Goal: Task Accomplishment & Management: Manage account settings

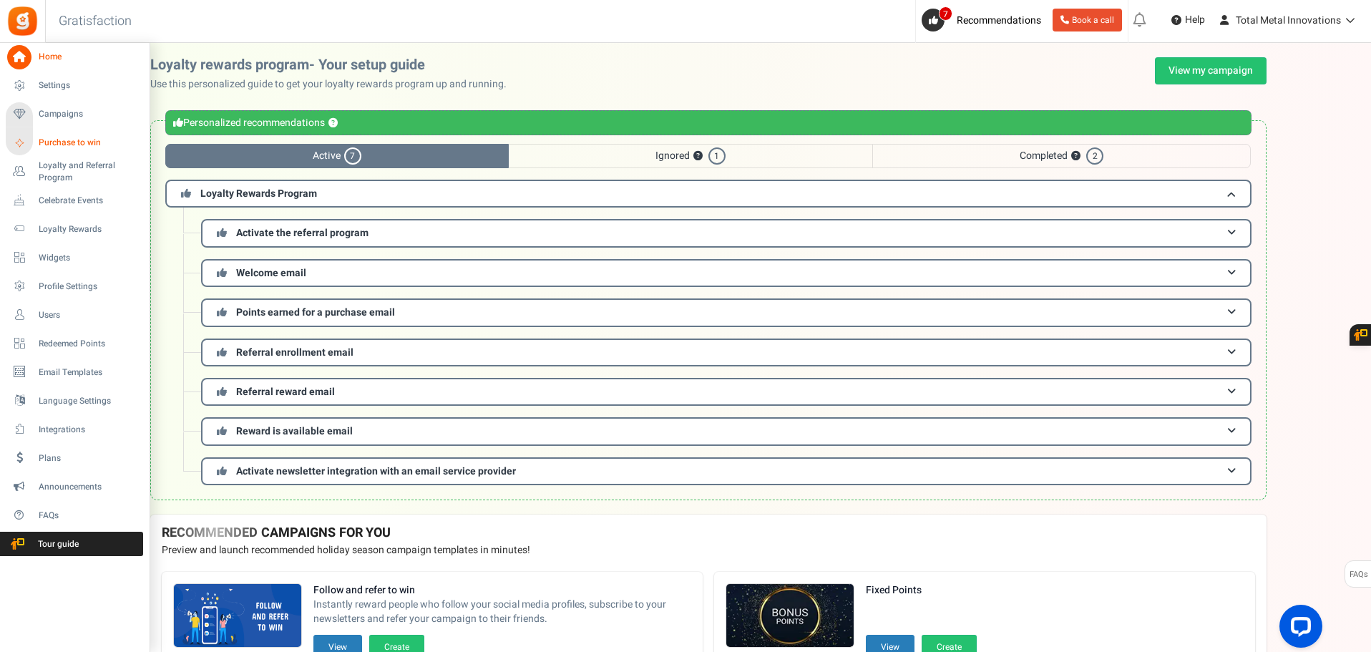
click at [66, 142] on span "Purchase to win" at bounding box center [89, 143] width 100 height 12
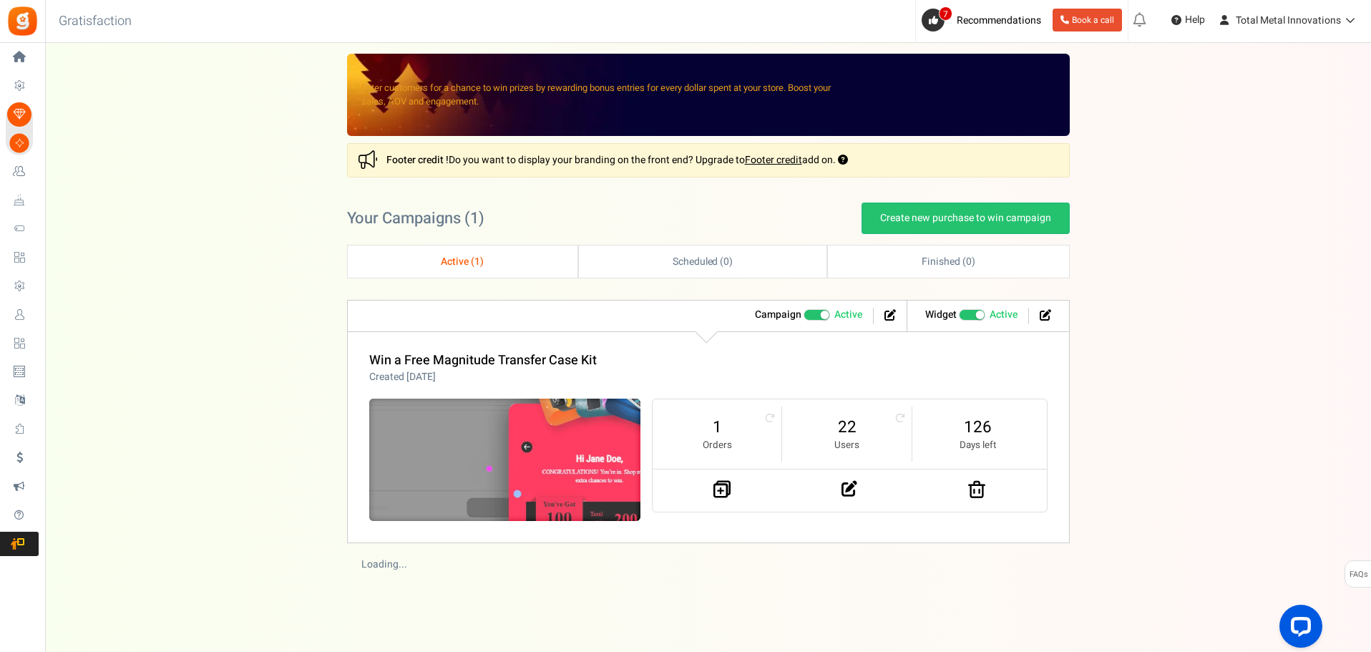
click at [553, 426] on img at bounding box center [504, 459] width 407 height 183
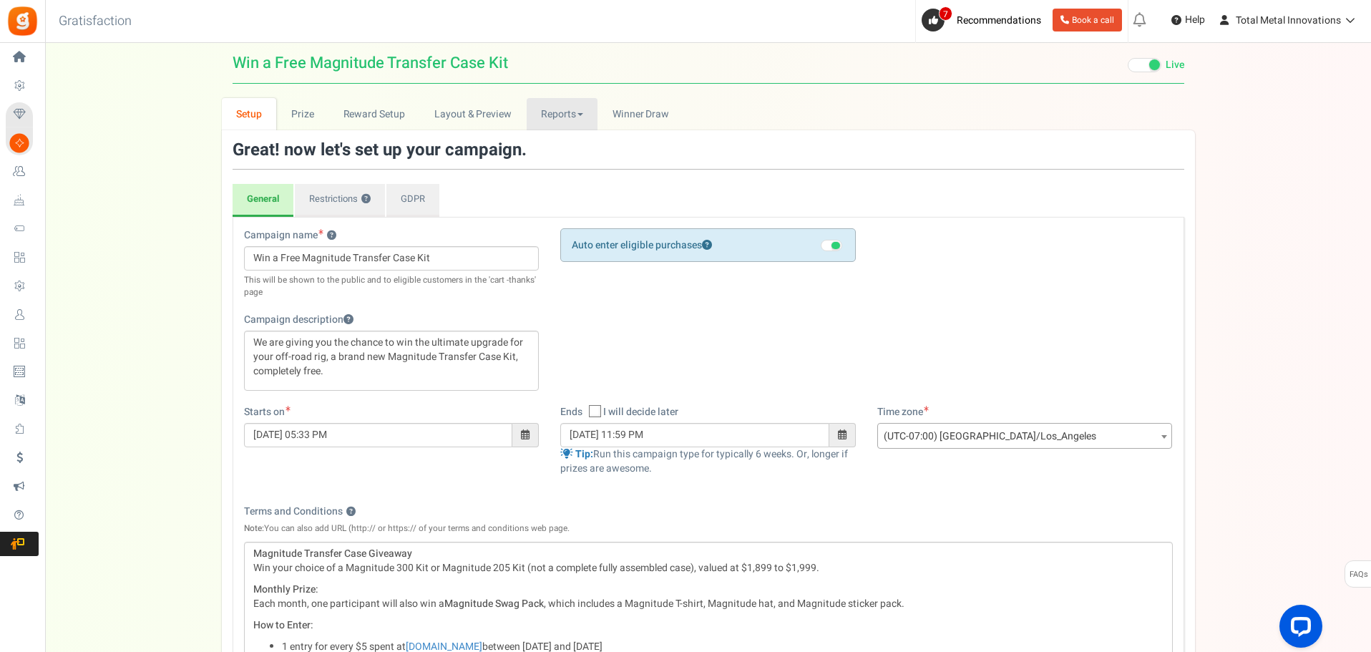
click at [548, 117] on link "Reports" at bounding box center [563, 114] width 72 height 32
click at [560, 145] on link "Users" at bounding box center [584, 145] width 114 height 21
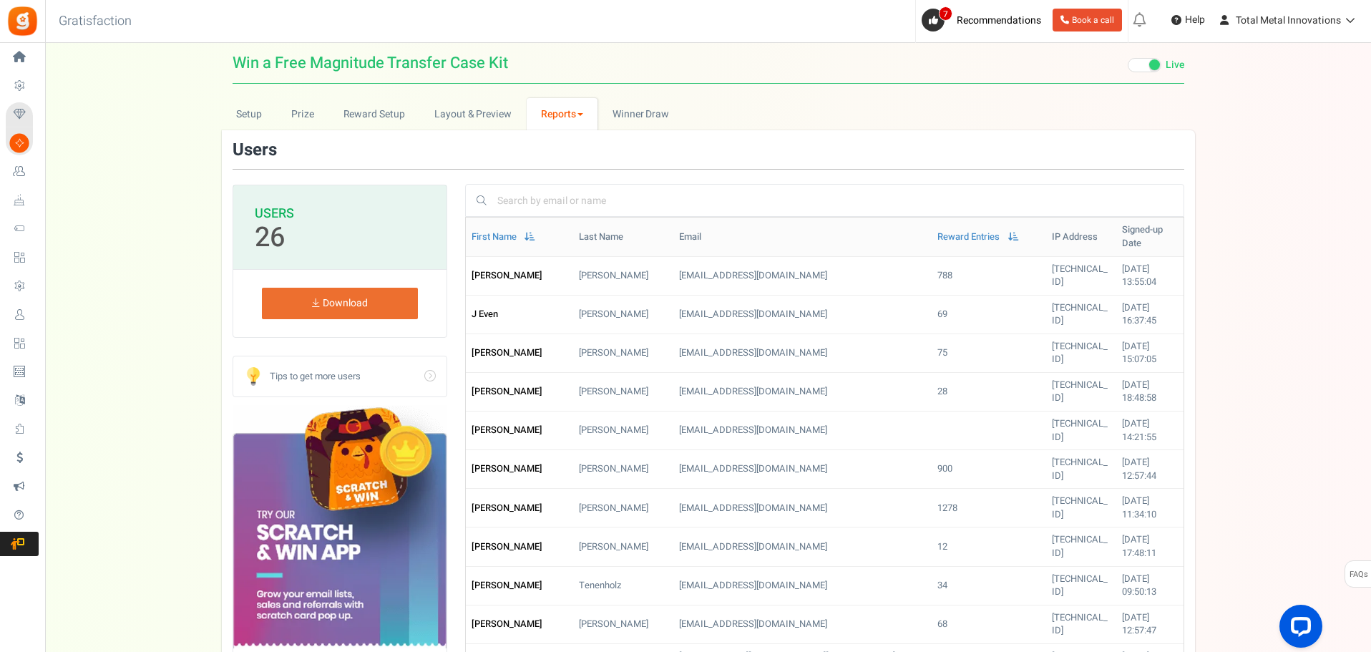
click at [562, 109] on link "Reports" at bounding box center [563, 114] width 72 height 32
click at [560, 157] on link "Entries" at bounding box center [584, 166] width 114 height 21
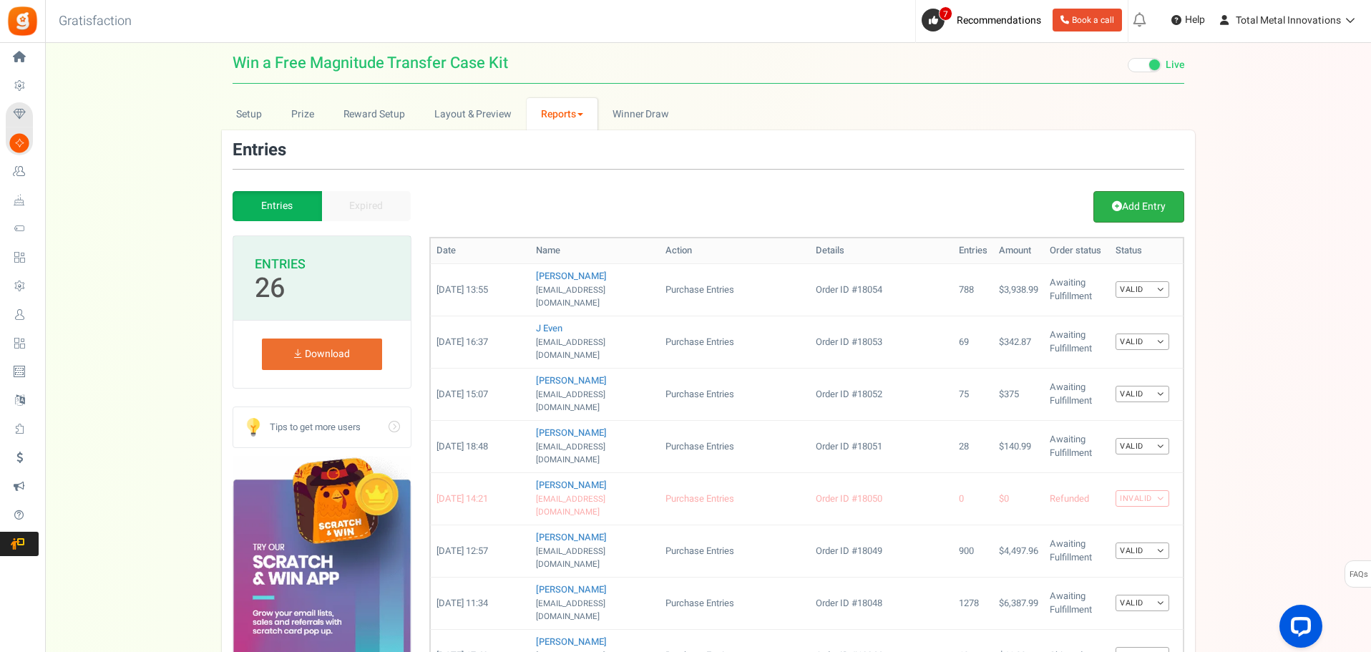
click at [1153, 196] on link "Add Entry" at bounding box center [1138, 206] width 91 height 31
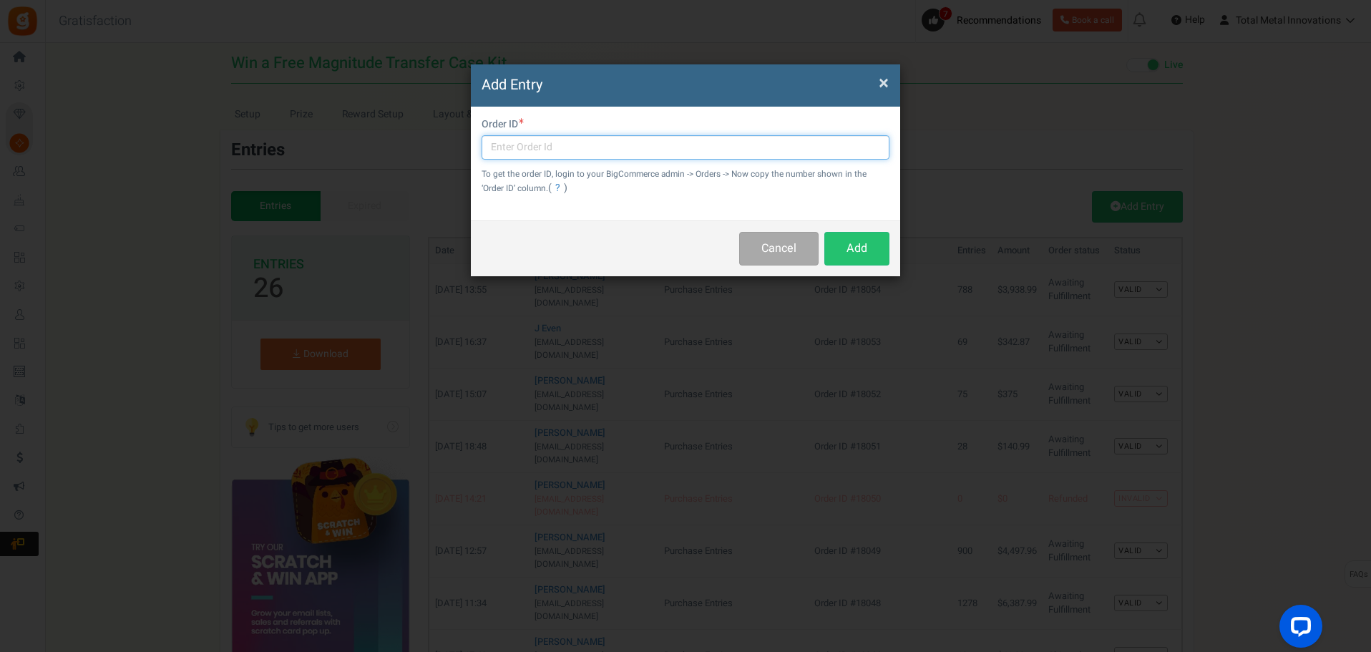
click at [562, 148] on input "text" at bounding box center [685, 147] width 408 height 24
type input "H"
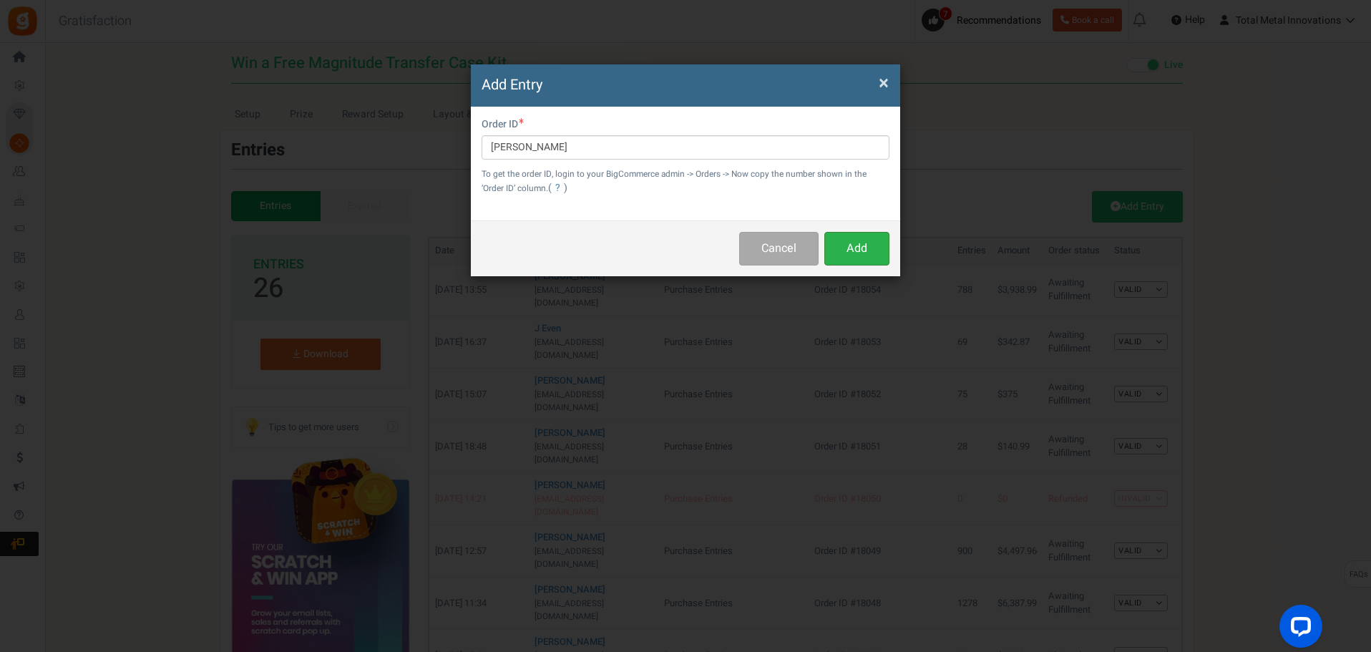
click at [870, 251] on button "Add" at bounding box center [856, 249] width 65 height 34
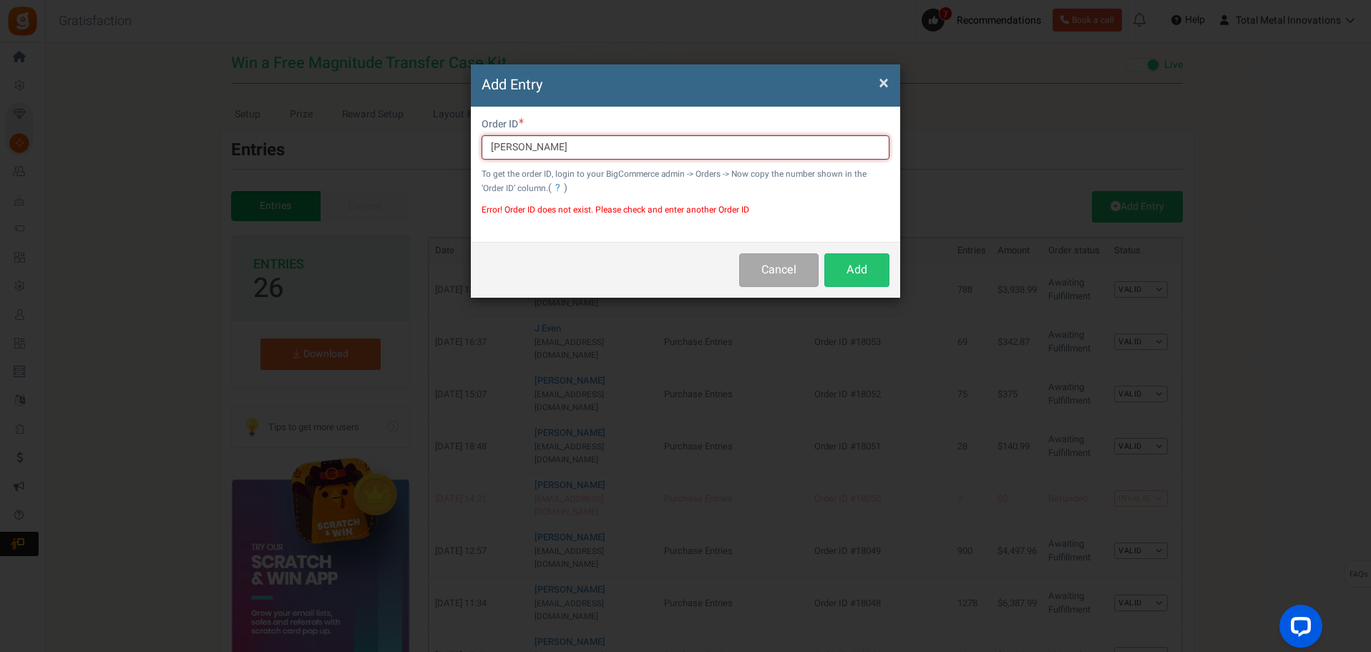
click at [563, 143] on input "Larry Yonish" at bounding box center [685, 147] width 408 height 24
type input "L"
click at [880, 81] on span "×" at bounding box center [884, 82] width 10 height 27
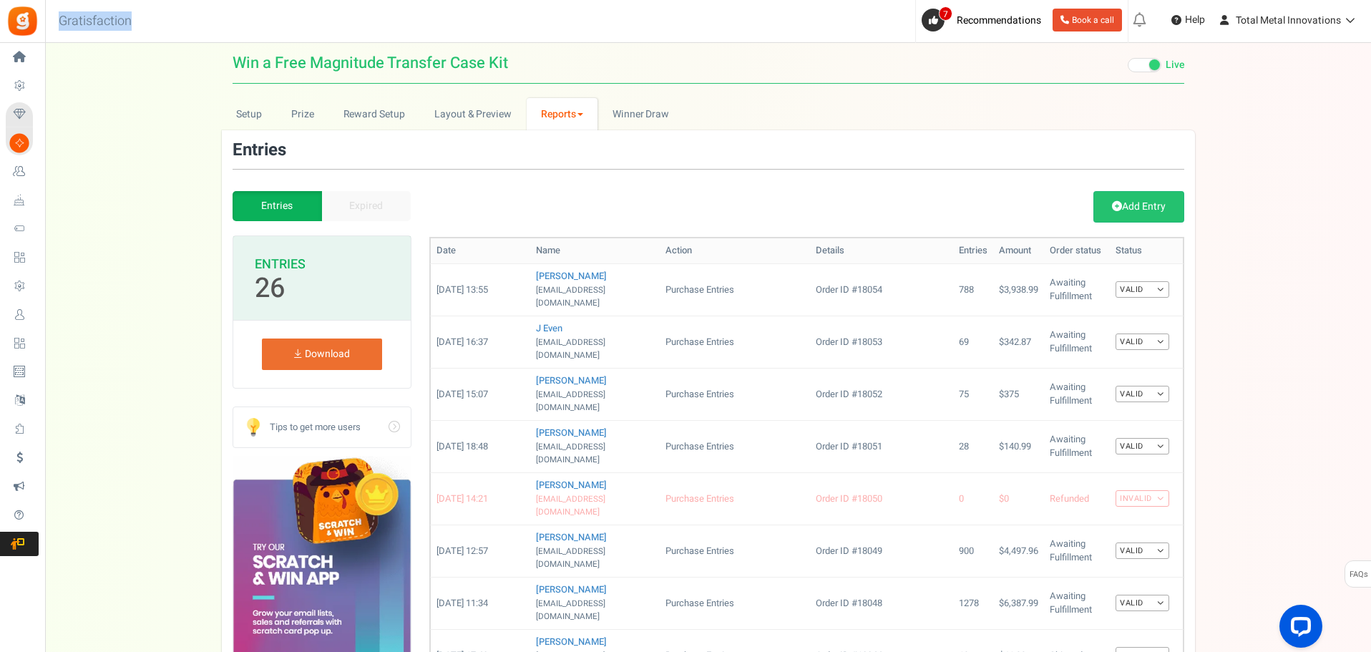
drag, startPoint x: 133, startPoint y: 20, endPoint x: 60, endPoint y: 33, distance: 74.1
click at [60, 33] on h3 "Gratisfaction" at bounding box center [95, 21] width 104 height 29
copy h3 "Gratisfaction"
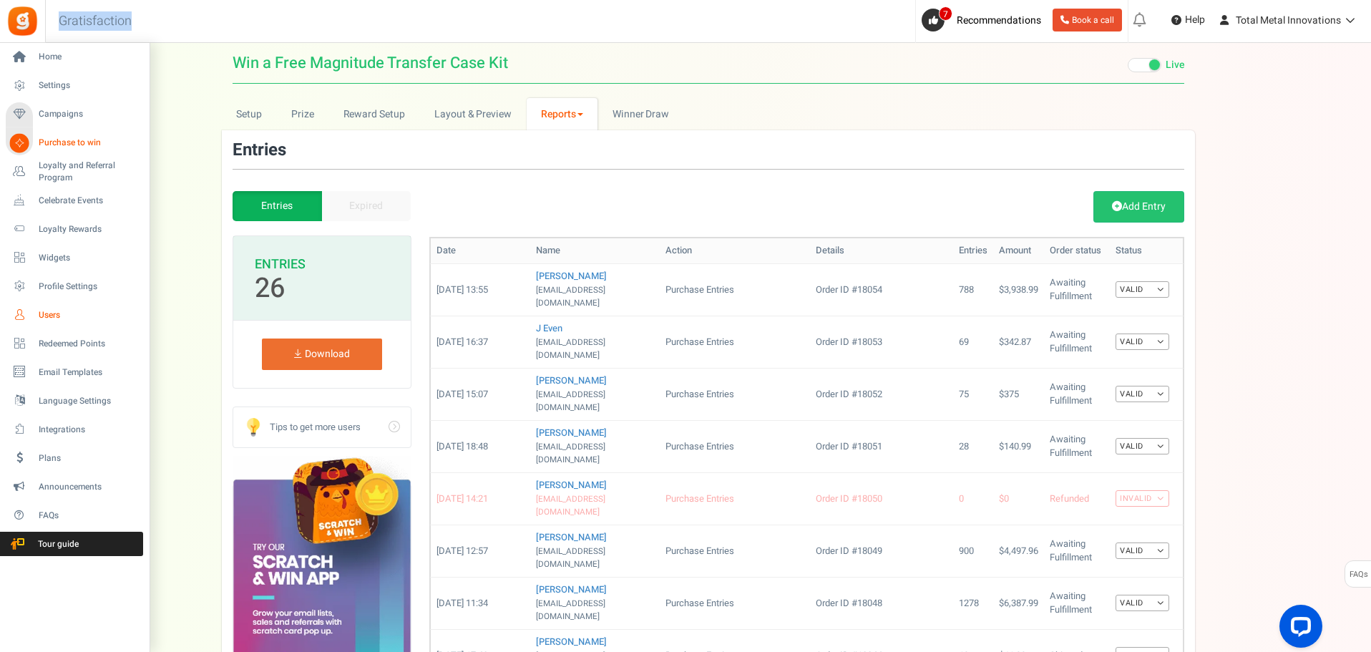
click at [53, 316] on span "Users" at bounding box center [89, 315] width 100 height 12
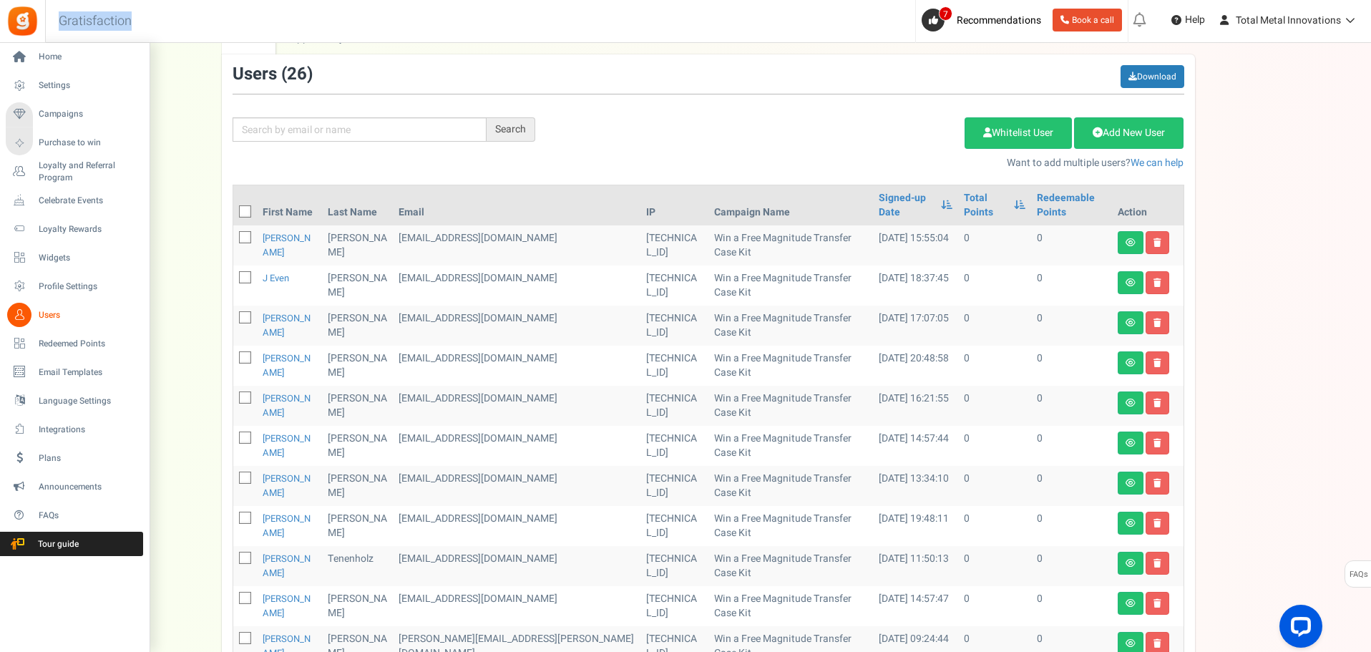
scroll to position [143, 0]
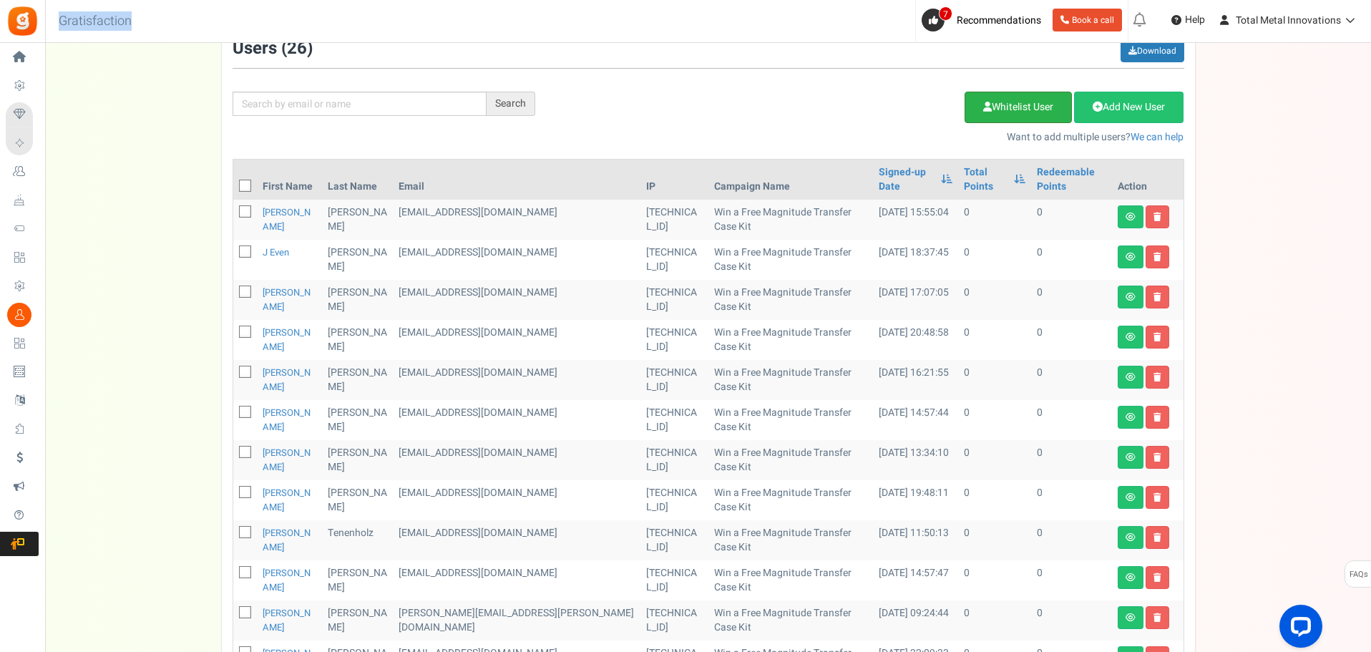
click at [990, 98] on link "Whitelist User" at bounding box center [1017, 107] width 107 height 31
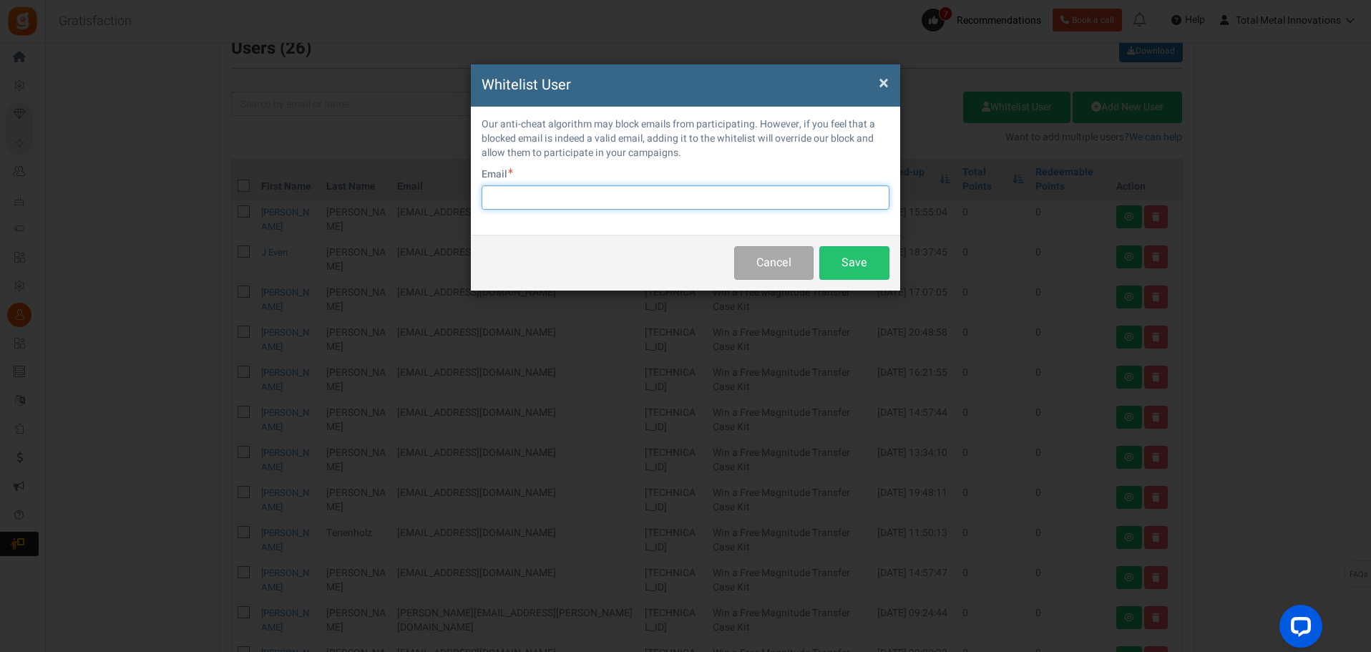
click at [526, 201] on input "text" at bounding box center [685, 197] width 408 height 24
type input "Soccer85@MSN.com"
click at [844, 262] on button "Save" at bounding box center [854, 263] width 70 height 34
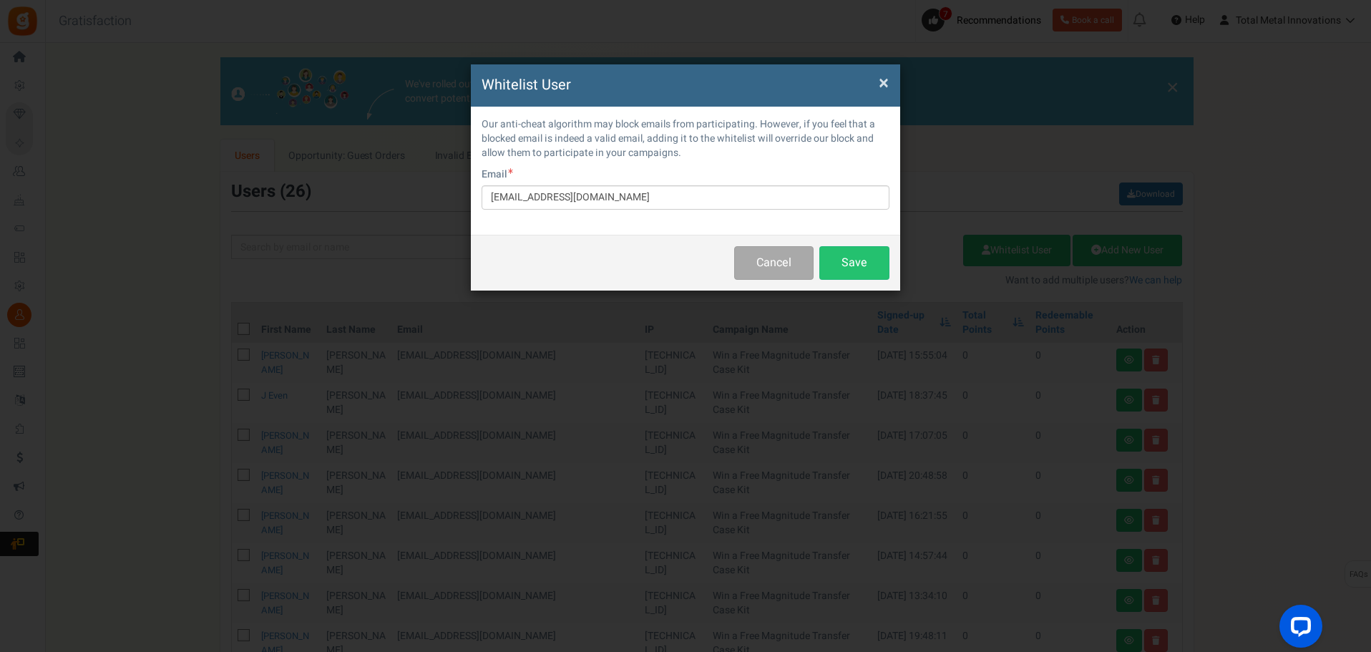
click at [879, 84] on span "×" at bounding box center [884, 82] width 10 height 27
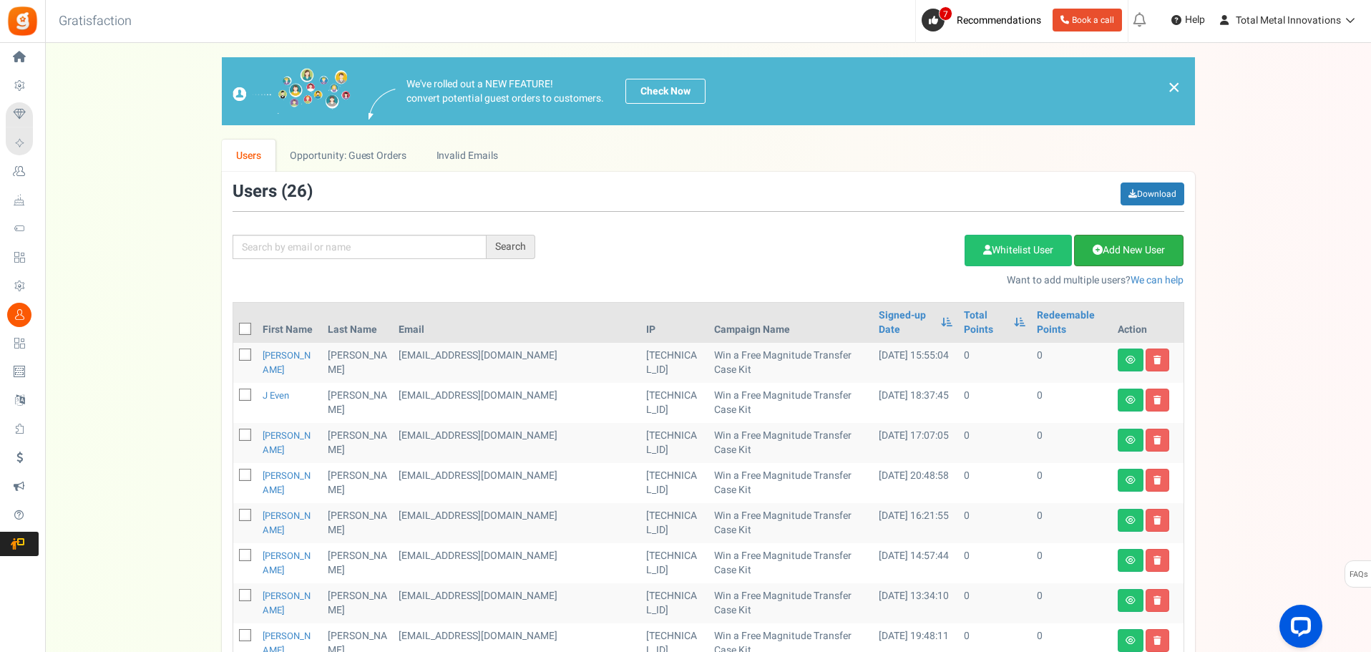
click at [1139, 247] on link "Add New User" at bounding box center [1128, 250] width 109 height 31
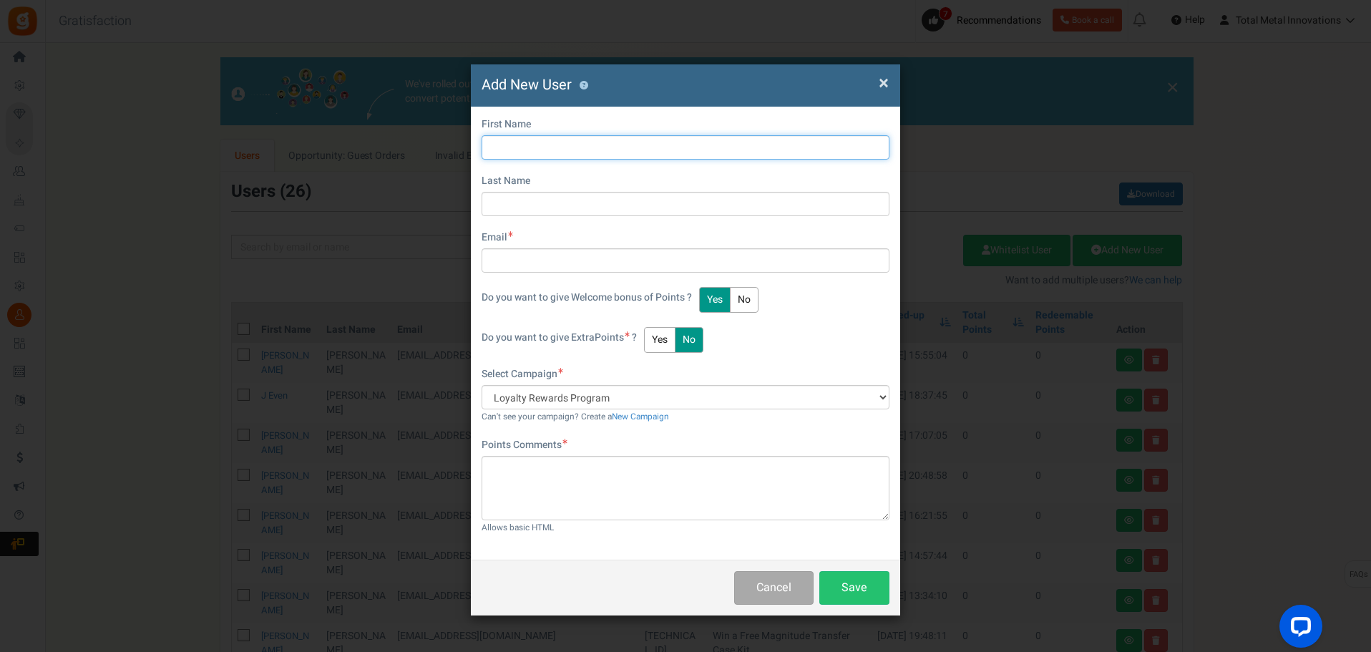
click at [545, 142] on input "text" at bounding box center [685, 147] width 408 height 24
type input "[PERSON_NAME]"
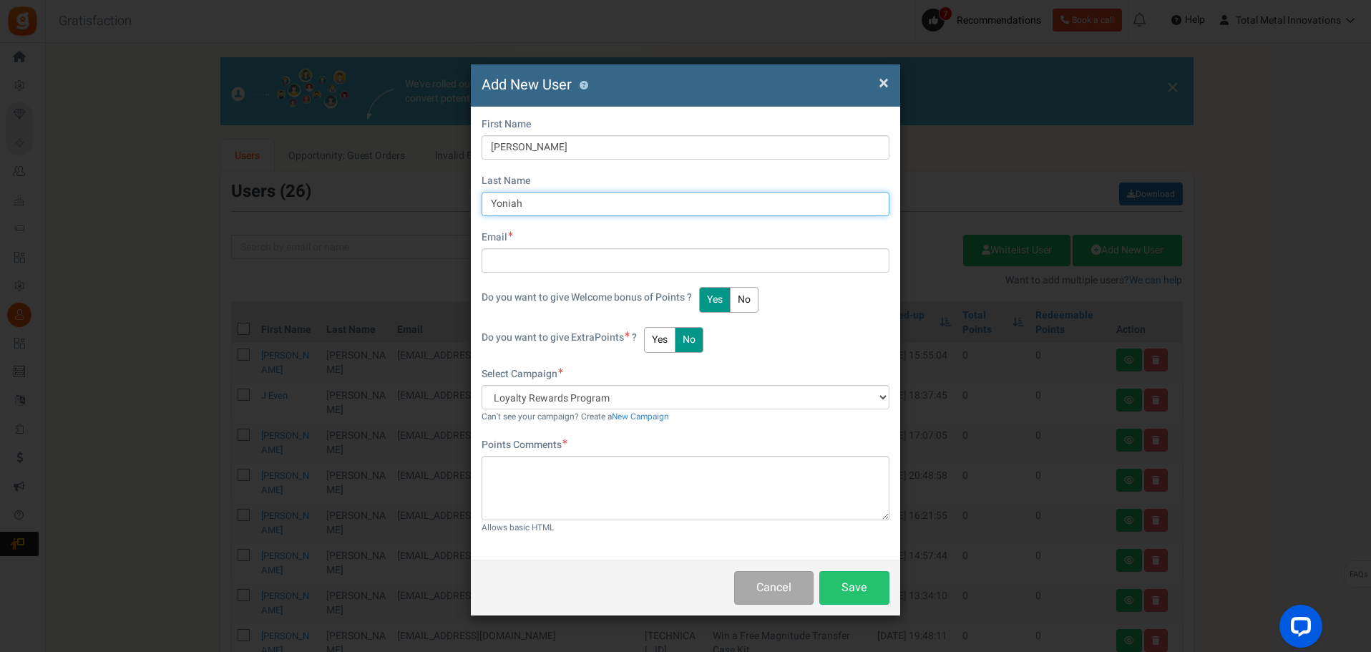
type input "Yoniah"
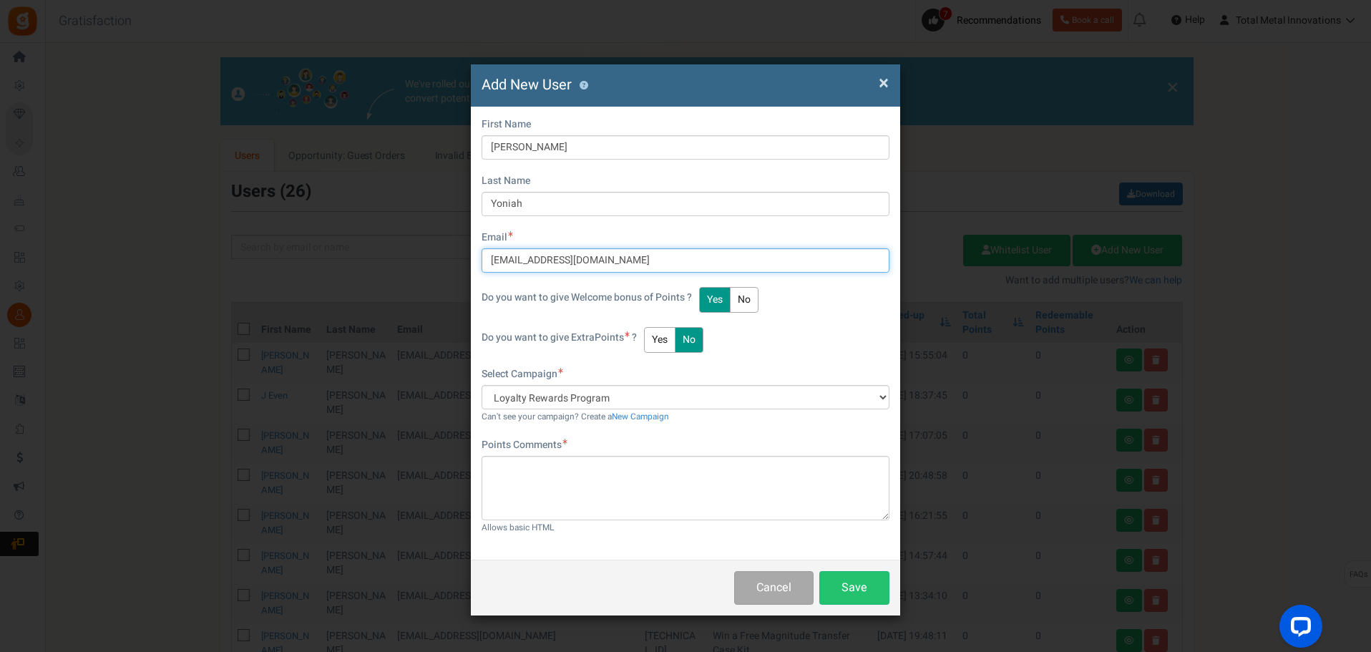
type input "Soccer85@MAN.com"
click at [757, 394] on select "Loyalty Rewards Program" at bounding box center [685, 397] width 408 height 24
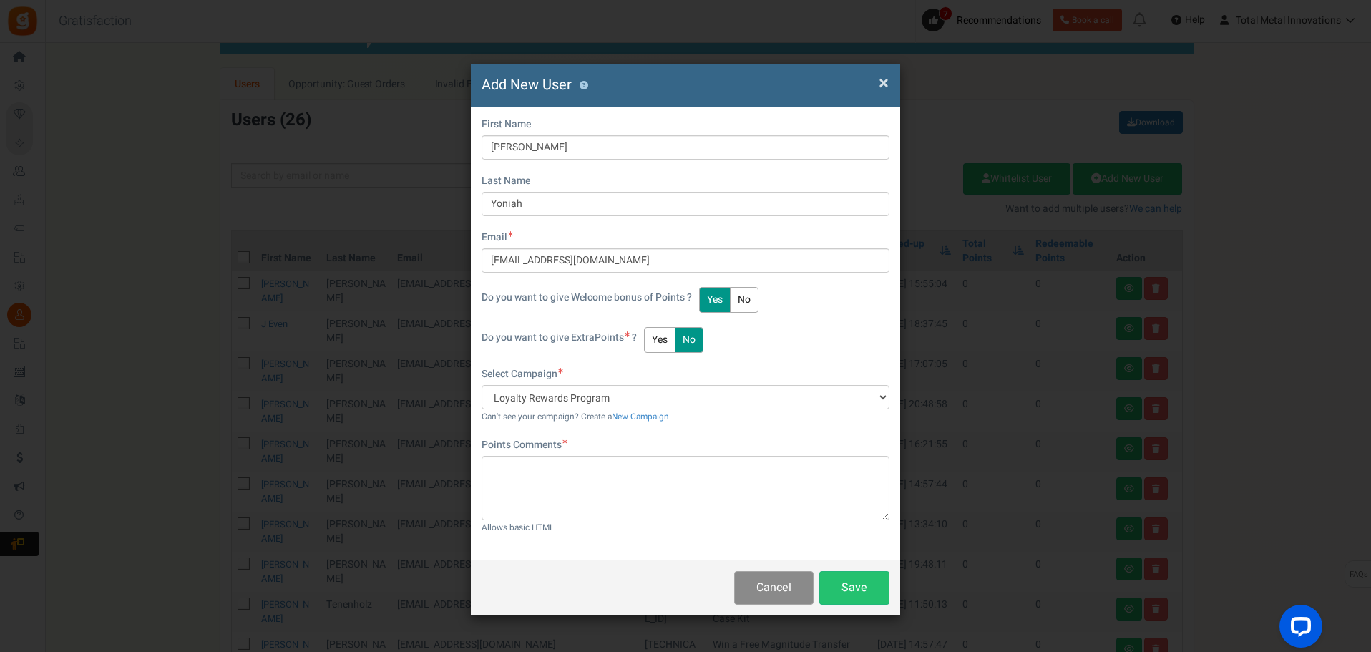
click at [773, 595] on button "Cancel" at bounding box center [773, 588] width 79 height 34
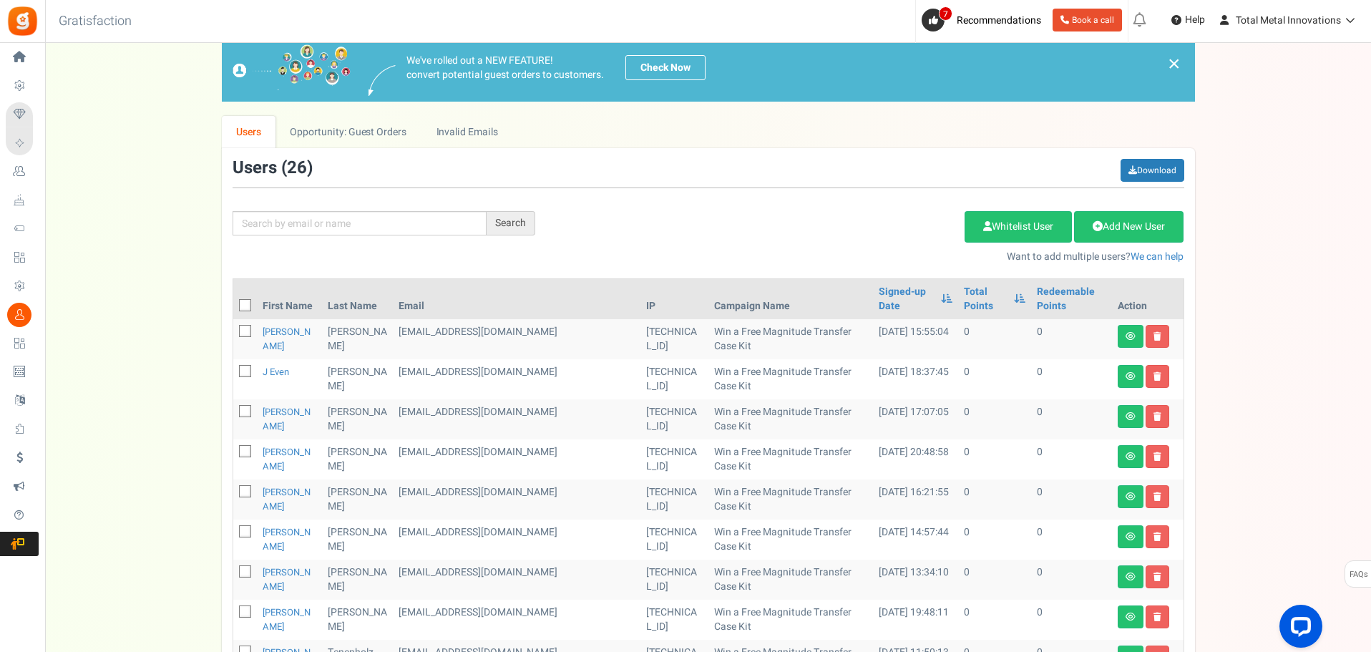
scroll to position [0, 0]
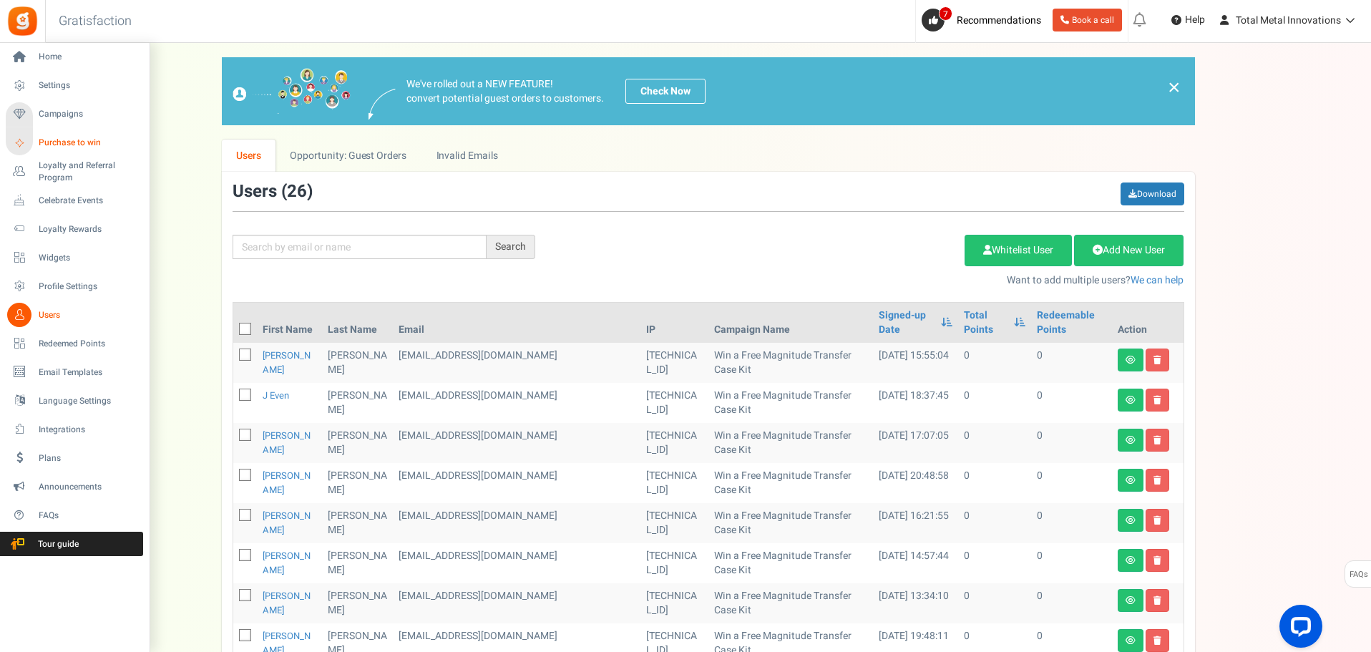
click at [71, 142] on span "Purchase to win" at bounding box center [89, 143] width 100 height 12
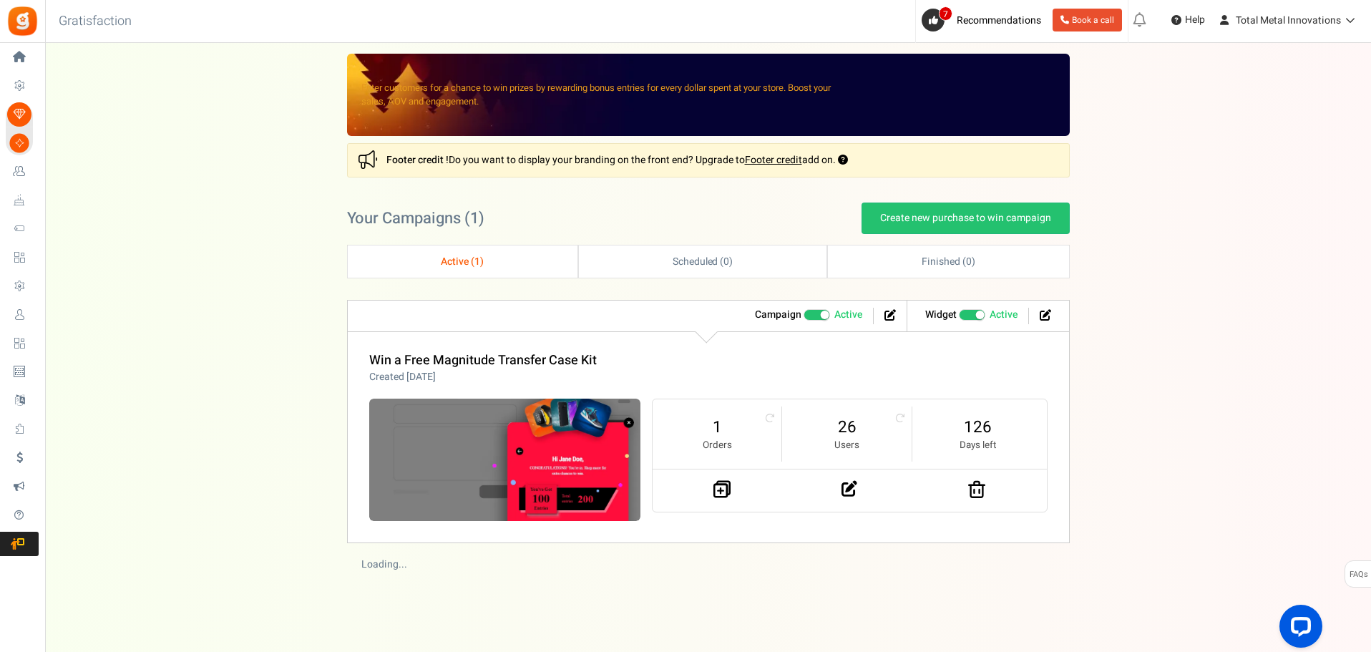
click at [487, 348] on div "Win a Free Magnitude Transfer Case Kit Created 2 Weeks ago 1 Orders 26 Users 12…" at bounding box center [708, 437] width 723 height 212
click at [484, 351] on link "Win a Free Magnitude Transfer Case Kit" at bounding box center [483, 360] width 228 height 19
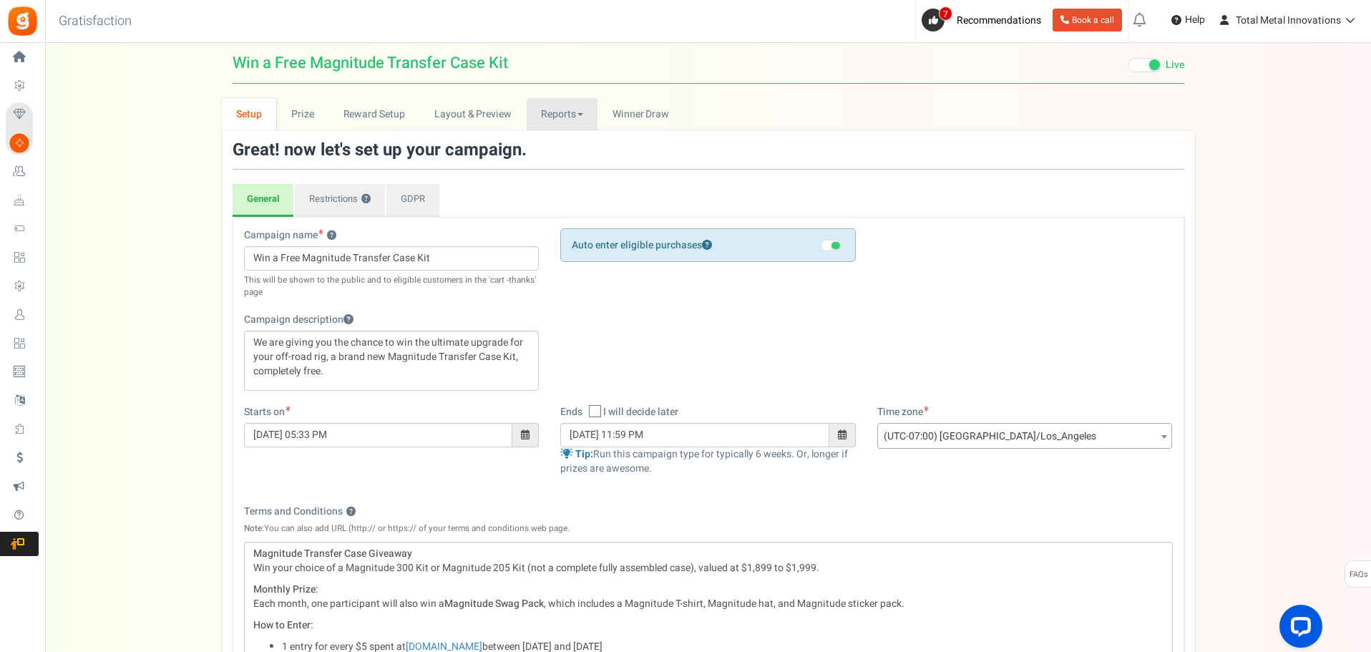
click at [554, 113] on link "Reports" at bounding box center [563, 114] width 72 height 32
click at [554, 165] on link "Entries" at bounding box center [584, 166] width 114 height 21
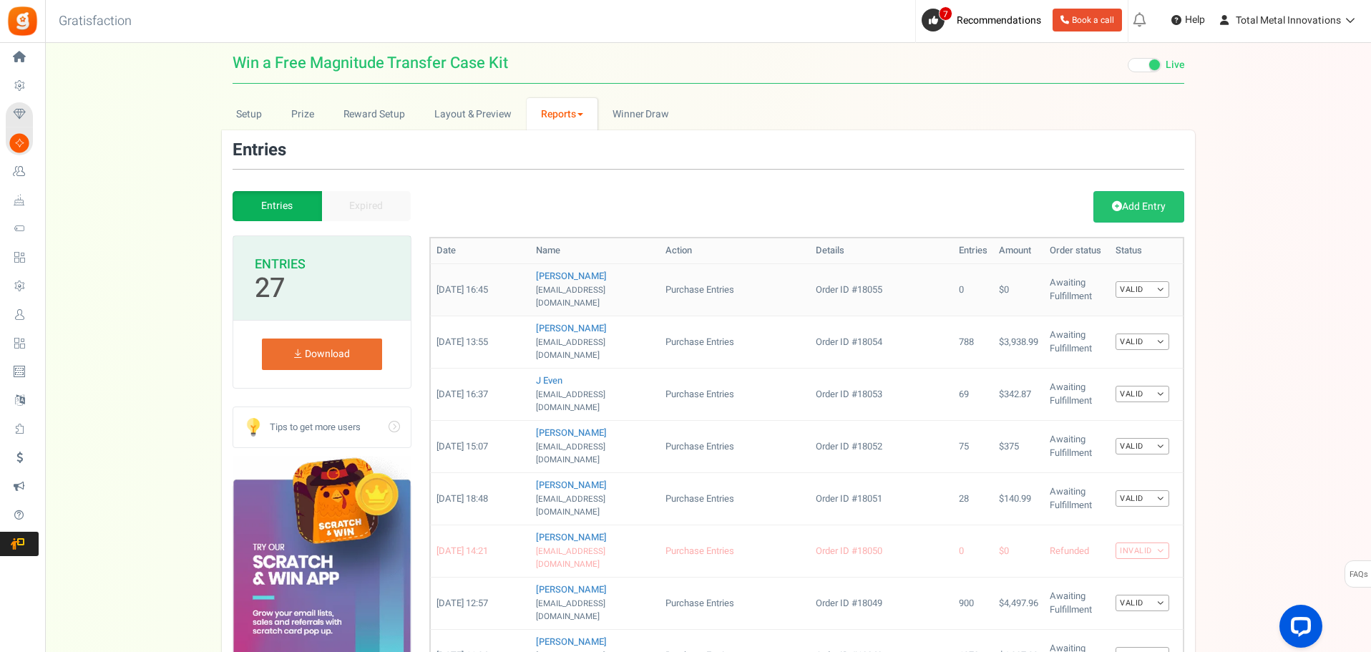
click at [953, 282] on td "0" at bounding box center [973, 289] width 40 height 52
click at [953, 280] on td "0" at bounding box center [973, 289] width 40 height 52
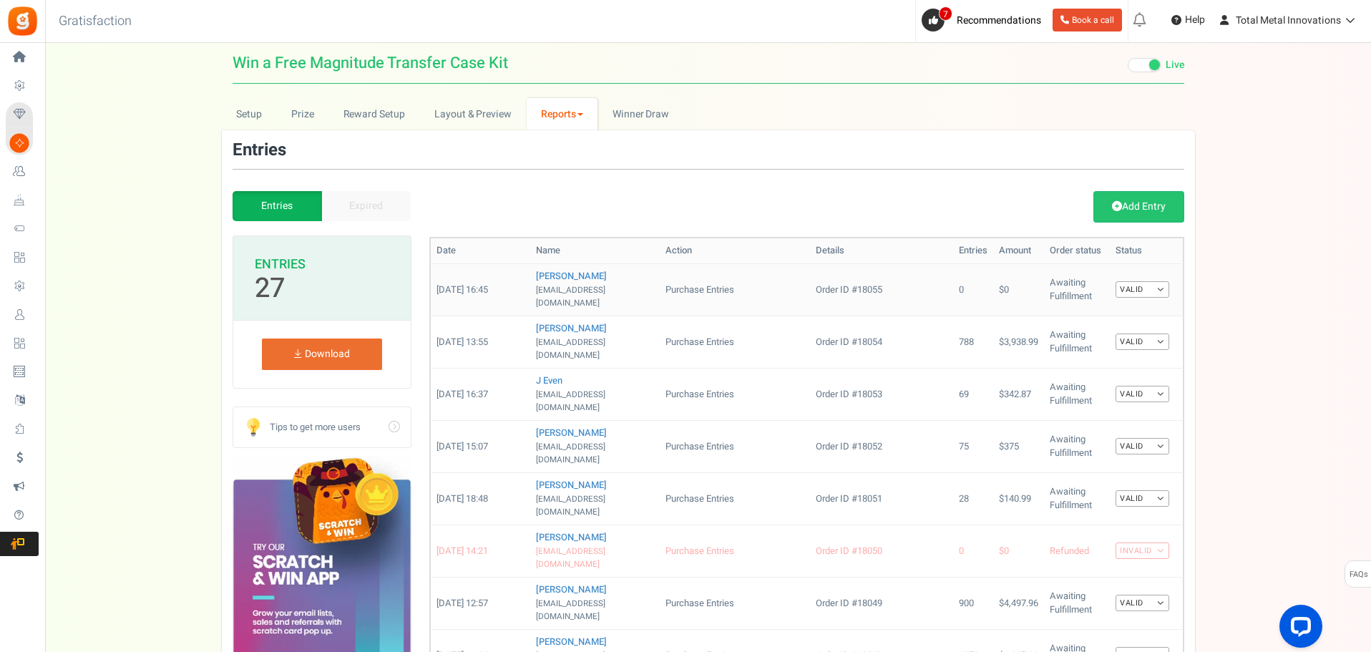
click at [953, 280] on td "0" at bounding box center [973, 289] width 40 height 52
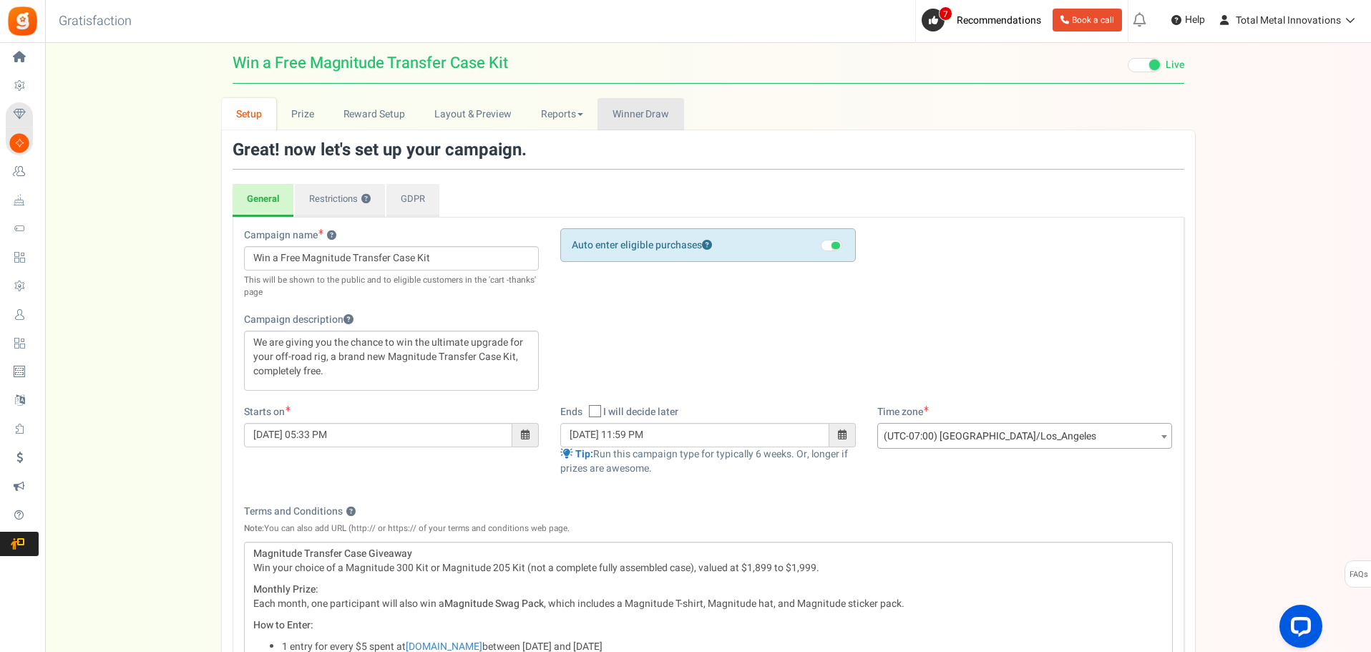
click at [640, 113] on span "Winner Draw" at bounding box center [640, 114] width 57 height 15
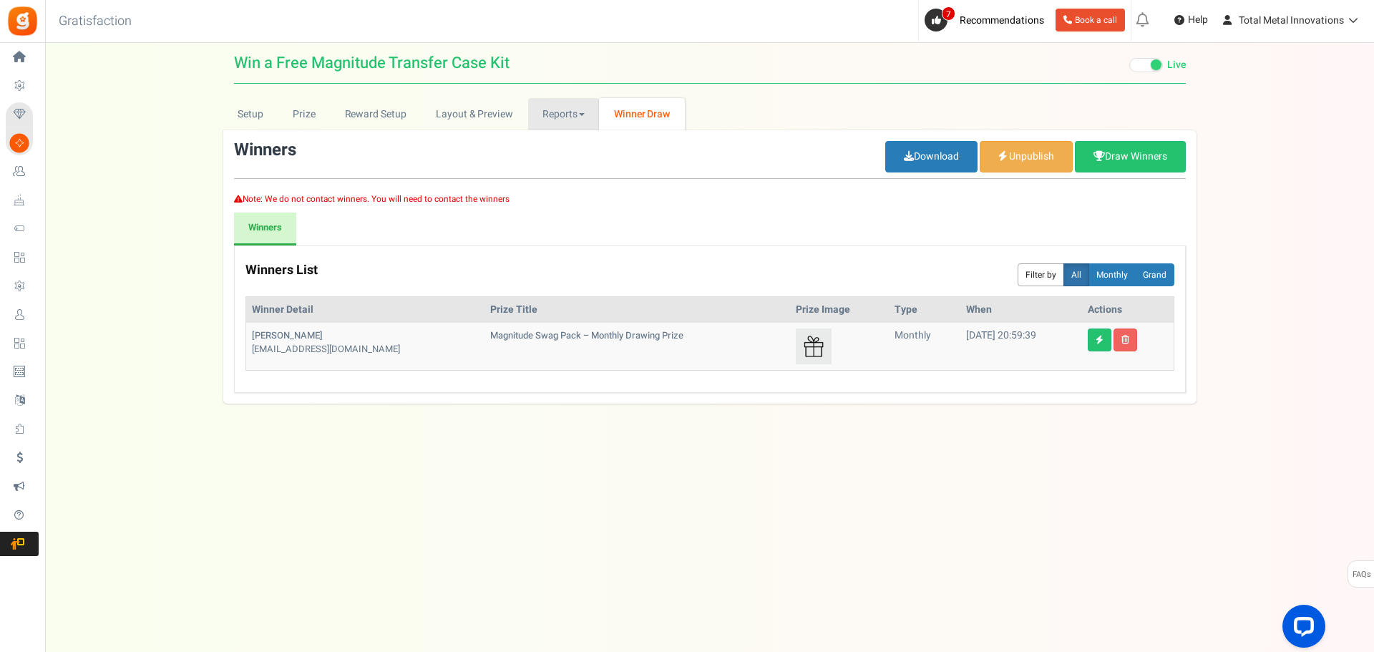
click at [561, 112] on link "Reports" at bounding box center [564, 114] width 72 height 32
click at [544, 162] on link "Entries" at bounding box center [585, 166] width 114 height 21
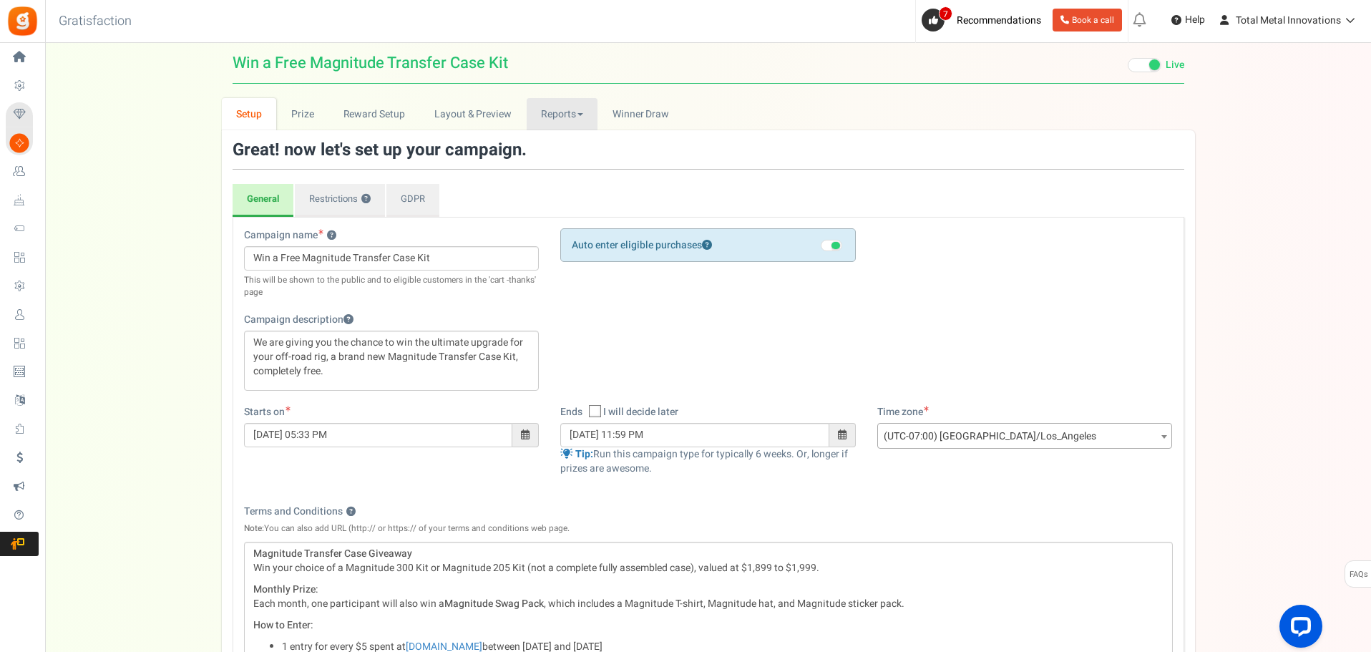
click at [559, 112] on link "Reports" at bounding box center [563, 114] width 72 height 32
click at [557, 169] on link "Entries" at bounding box center [584, 166] width 114 height 21
click at [569, 111] on link "Reports" at bounding box center [563, 114] width 72 height 32
click at [565, 156] on link "Entries" at bounding box center [584, 166] width 114 height 21
